Goal: Task Accomplishment & Management: Use online tool/utility

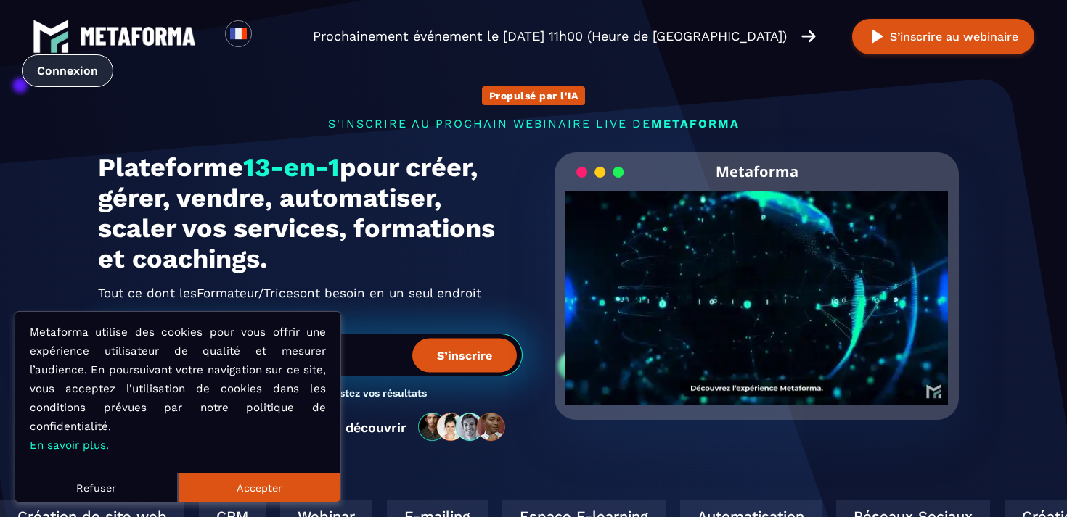
click at [74, 79] on link "Connexion" at bounding box center [67, 70] width 91 height 33
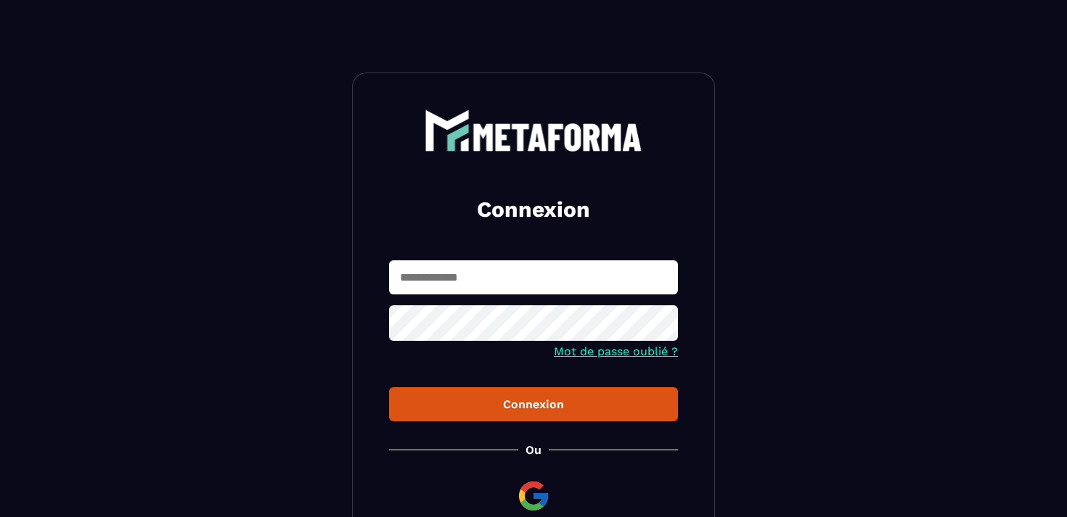
type input "**********"
click at [478, 406] on div "Connexion" at bounding box center [534, 405] width 266 height 14
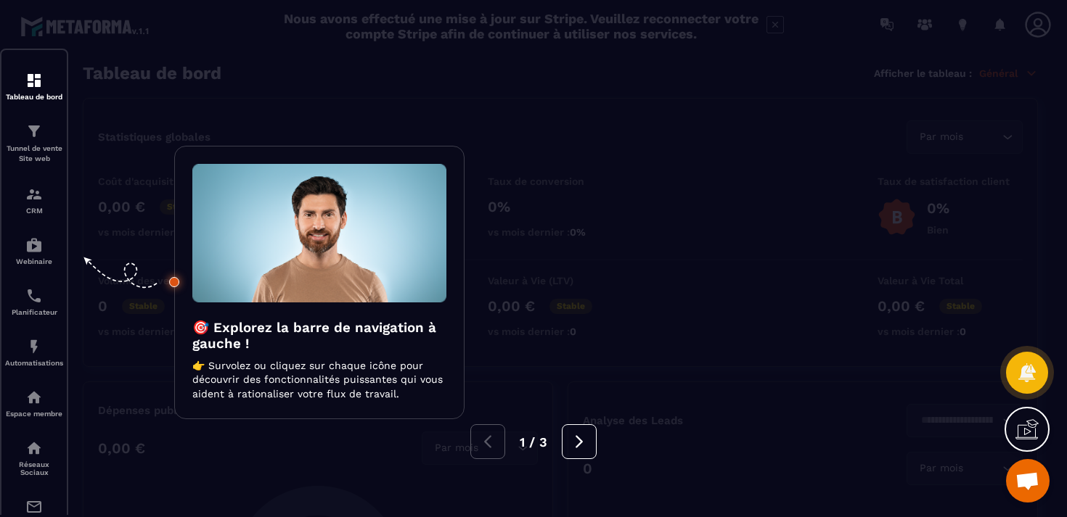
click at [601, 432] on div "1 / 3" at bounding box center [533, 442] width 1067 height 35
click at [594, 435] on button at bounding box center [579, 442] width 35 height 35
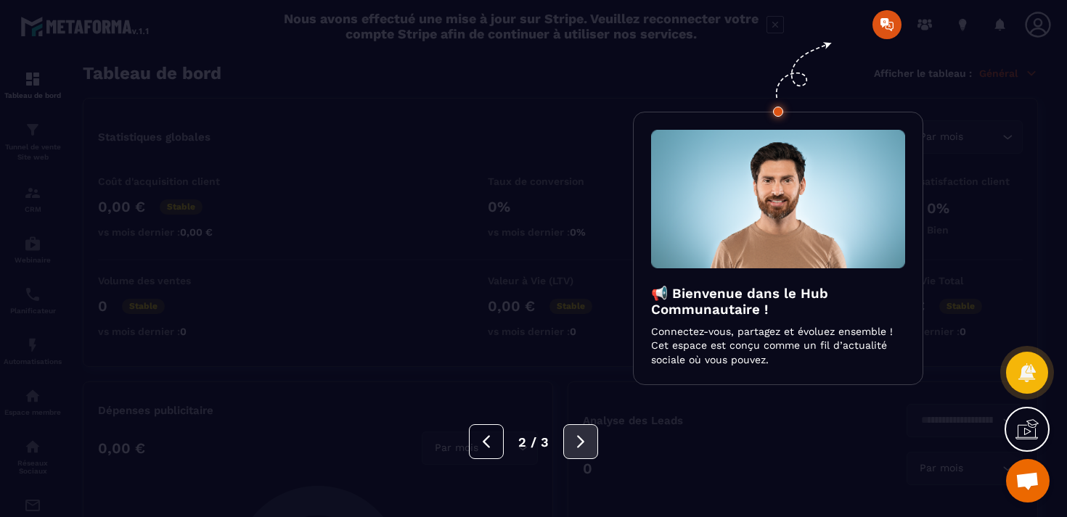
click at [594, 435] on button at bounding box center [580, 442] width 35 height 35
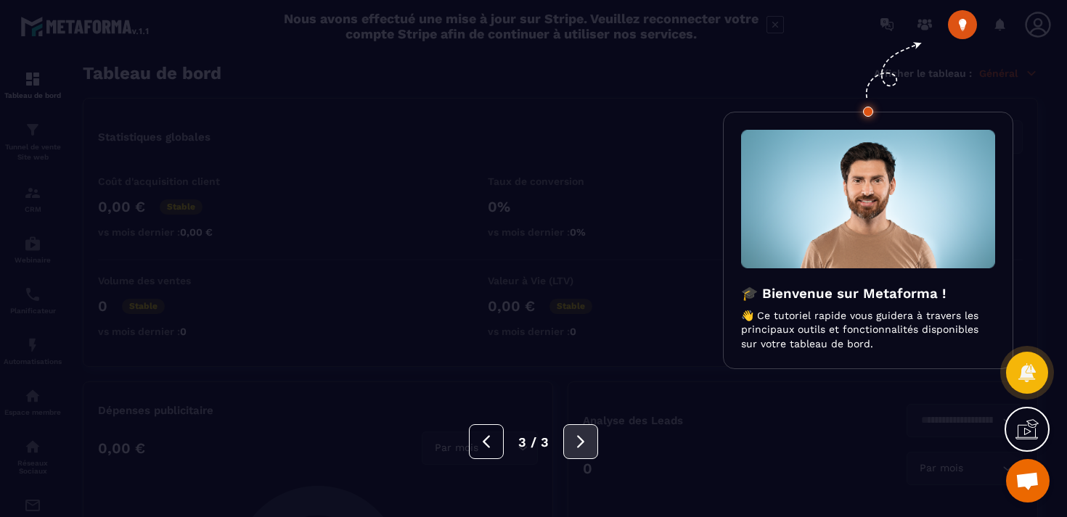
click at [594, 435] on button at bounding box center [580, 442] width 35 height 35
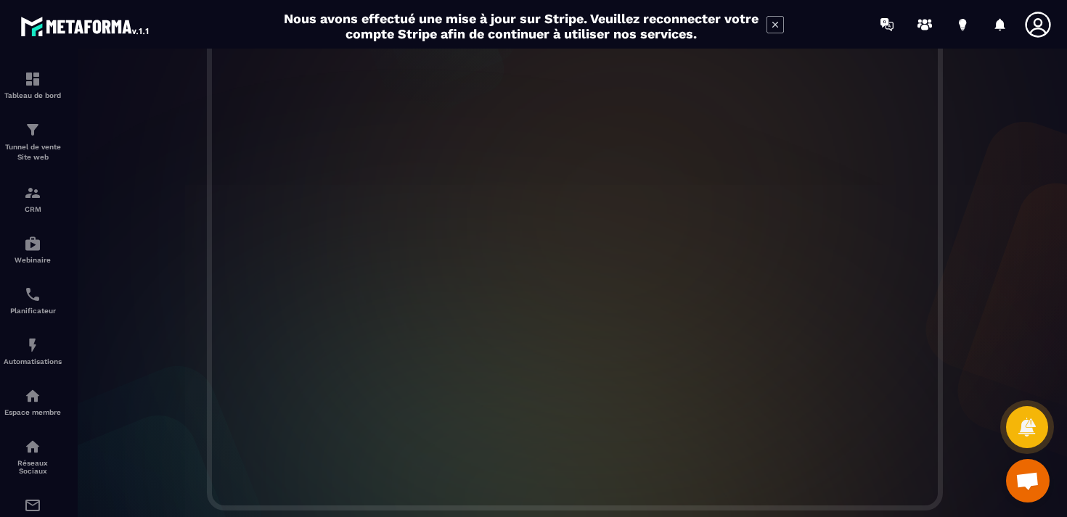
scroll to position [377, 0]
